Goal: Transaction & Acquisition: Purchase product/service

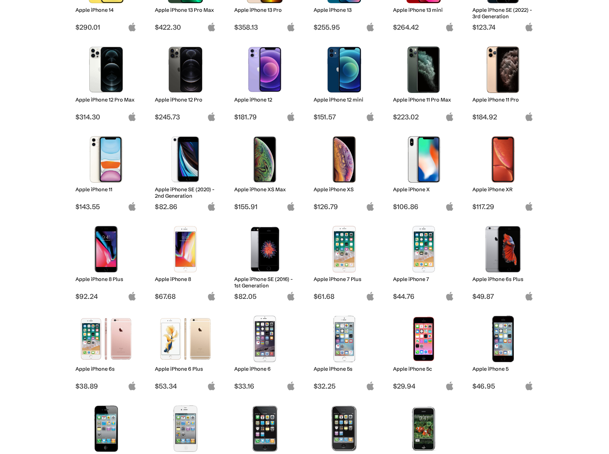
scroll to position [357, 0]
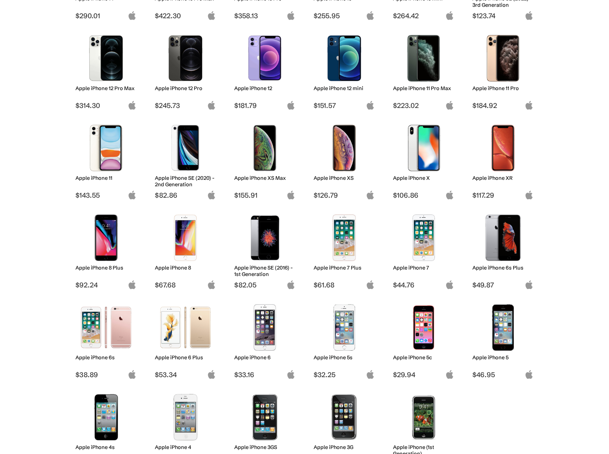
click at [123, 334] on img at bounding box center [106, 327] width 50 height 46
click at [97, 334] on img at bounding box center [106, 327] width 50 height 46
click at [510, 242] on img at bounding box center [503, 237] width 50 height 46
click at [502, 245] on img at bounding box center [503, 237] width 50 height 46
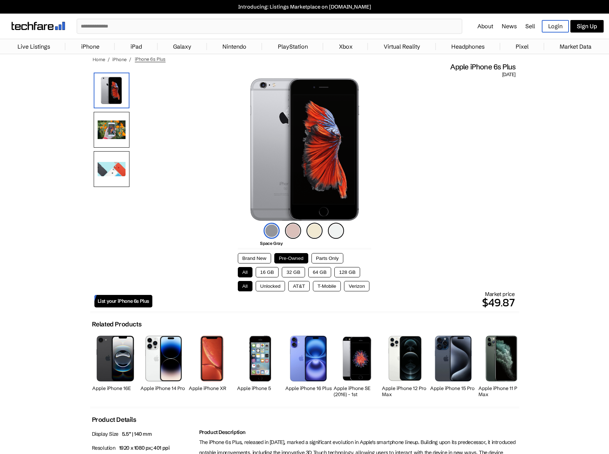
click at [268, 194] on img at bounding box center [304, 149] width 121 height 143
click at [293, 271] on button "32 GB" at bounding box center [293, 272] width 23 height 10
click at [272, 287] on button "Unlocked" at bounding box center [271, 286] width 30 height 10
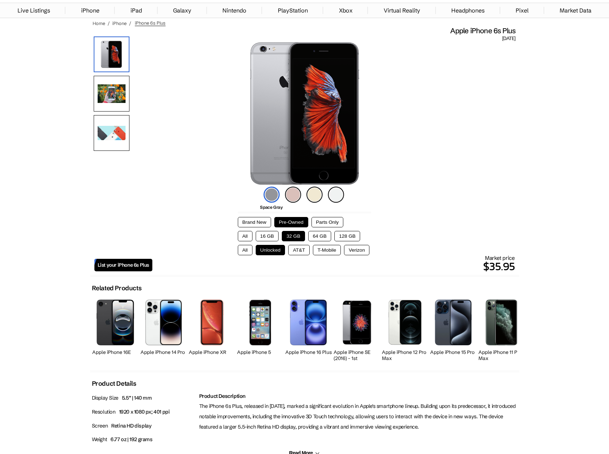
scroll to position [179, 0]
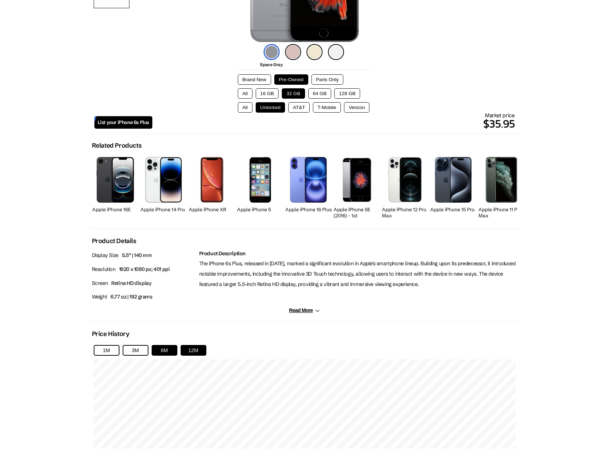
click at [189, 349] on button "12M" at bounding box center [194, 350] width 26 height 11
